Goal: Task Accomplishment & Management: Manage account settings

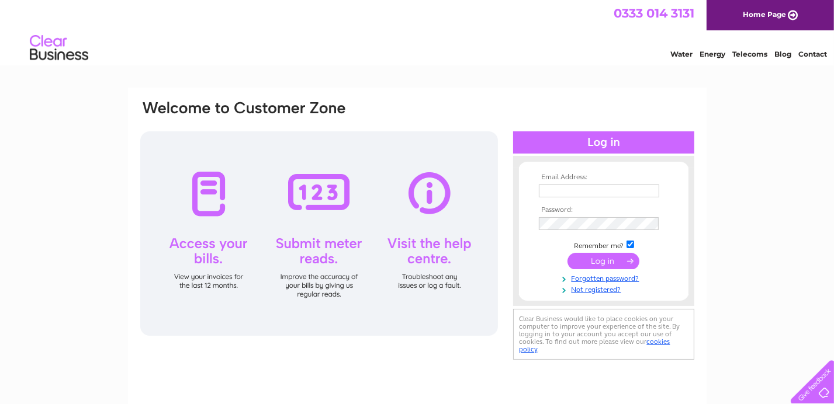
type input "accounts@williams-shipping.co.uk"
click at [560, 141] on div at bounding box center [603, 142] width 181 height 22
click at [612, 262] on input "submit" at bounding box center [603, 261] width 72 height 16
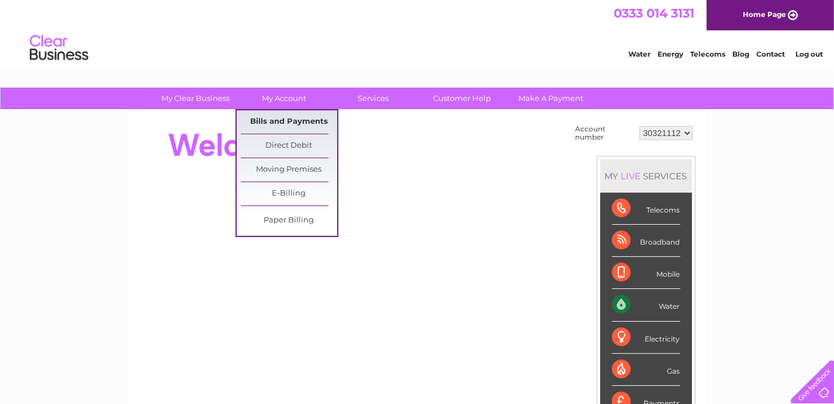
click at [290, 122] on link "Bills and Payments" at bounding box center [289, 121] width 96 height 23
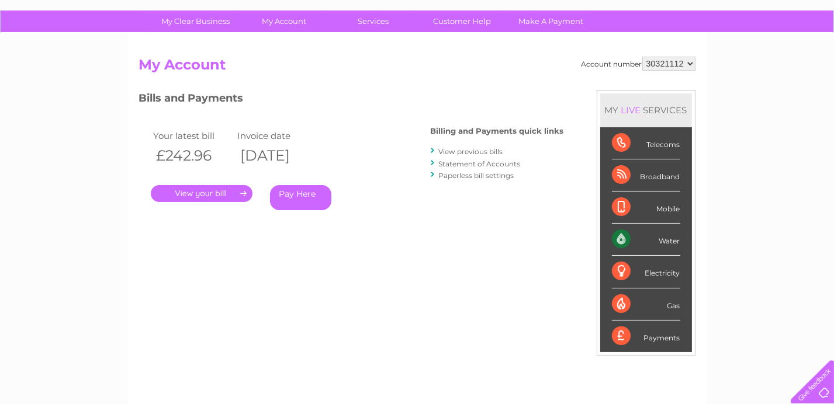
scroll to position [97, 0]
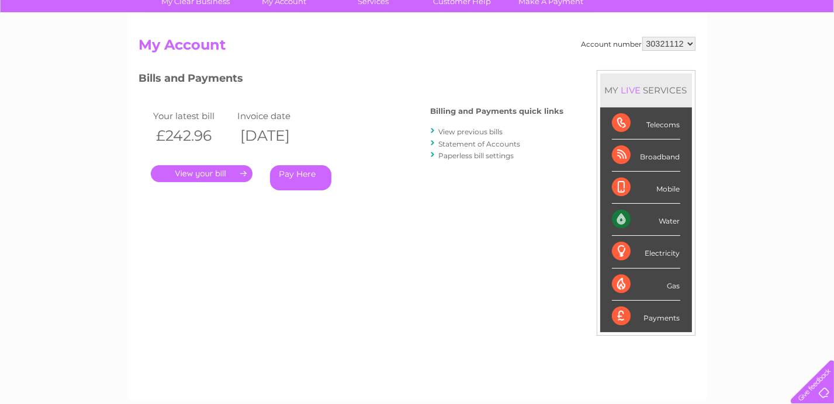
click at [242, 174] on link "." at bounding box center [202, 173] width 102 height 17
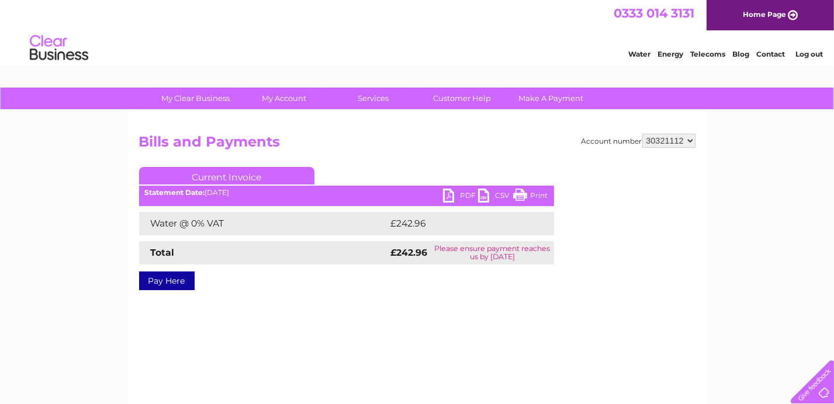
click at [448, 200] on link "PDF" at bounding box center [460, 197] width 35 height 17
